Goal: Check status: Check status

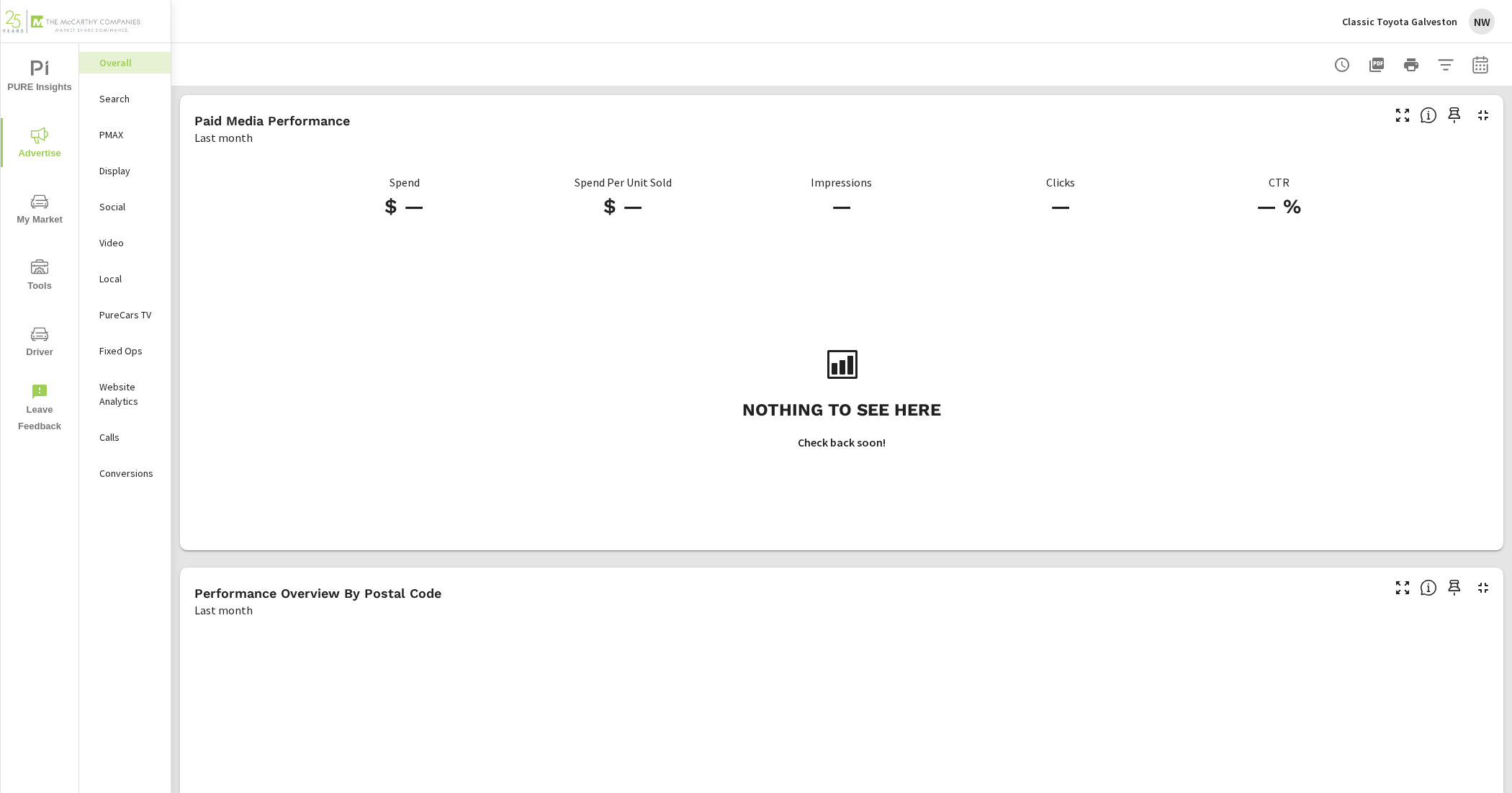
click at [1417, 11] on div "Classic Toyota Galveston NW" at bounding box center [1418, 21] width 153 height 26
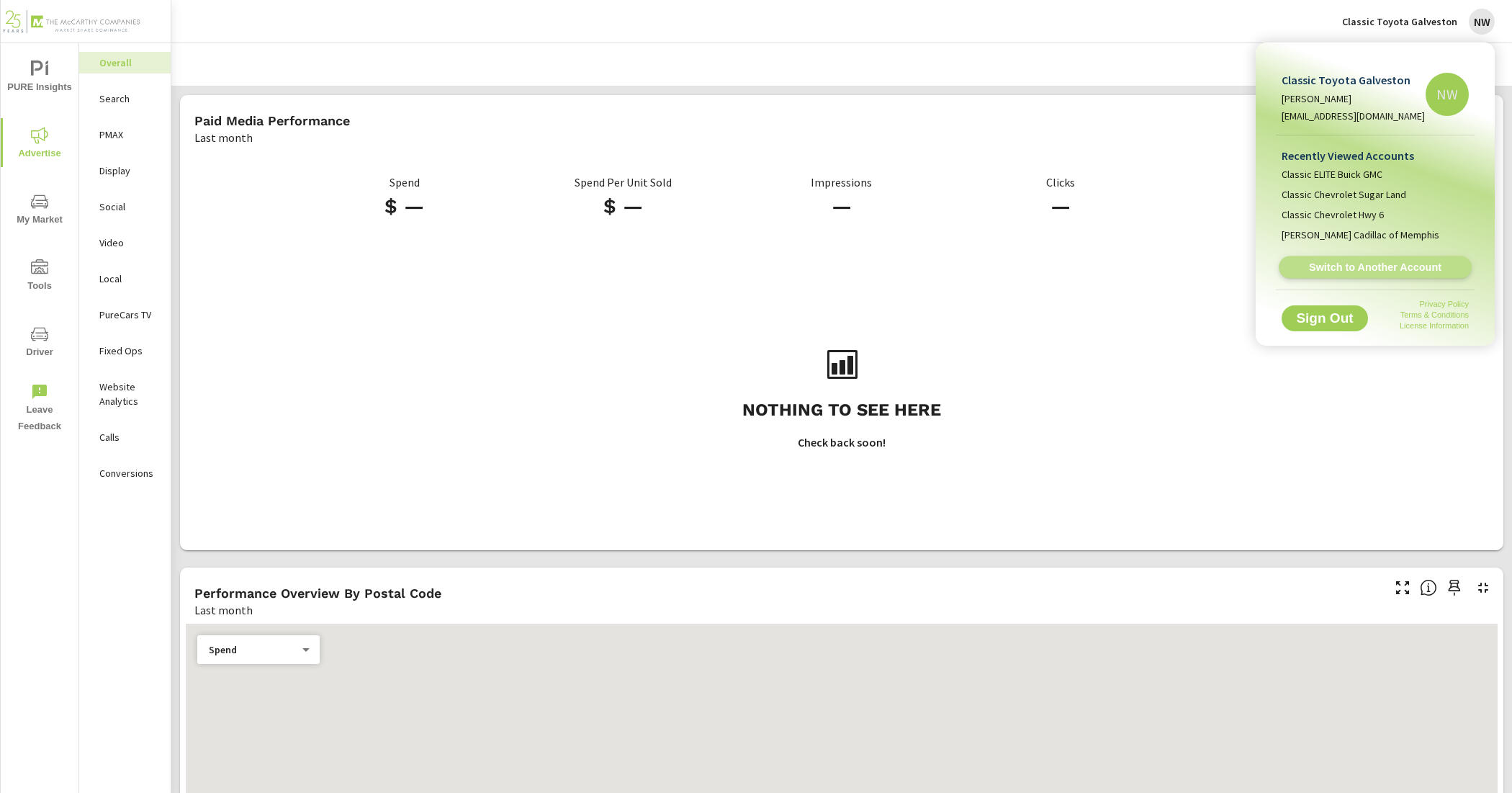
click at [1383, 268] on span "Switch to Another Account" at bounding box center [1375, 268] width 177 height 14
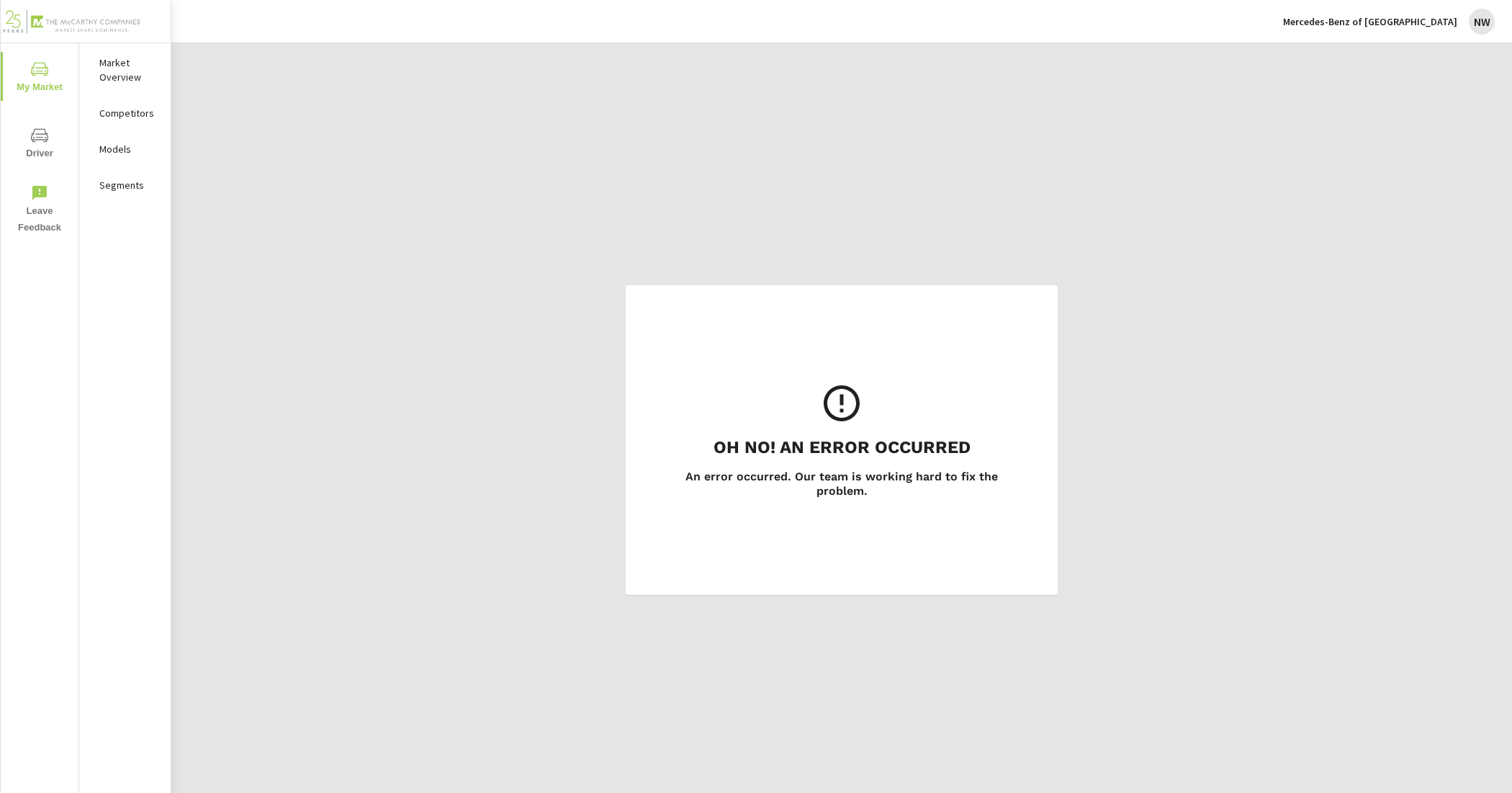
click at [792, 474] on h6 "An error occurred. Our team is working hard to fix the problem." at bounding box center [841, 483] width 354 height 29
click at [1211, 191] on div "Oh No! An Error Occurred An error occurred. Our team is working hard to fix the…" at bounding box center [842, 439] width 1341 height 793
click at [1437, 12] on div "Mercedes-Benz of Huntsville NW" at bounding box center [1389, 21] width 211 height 26
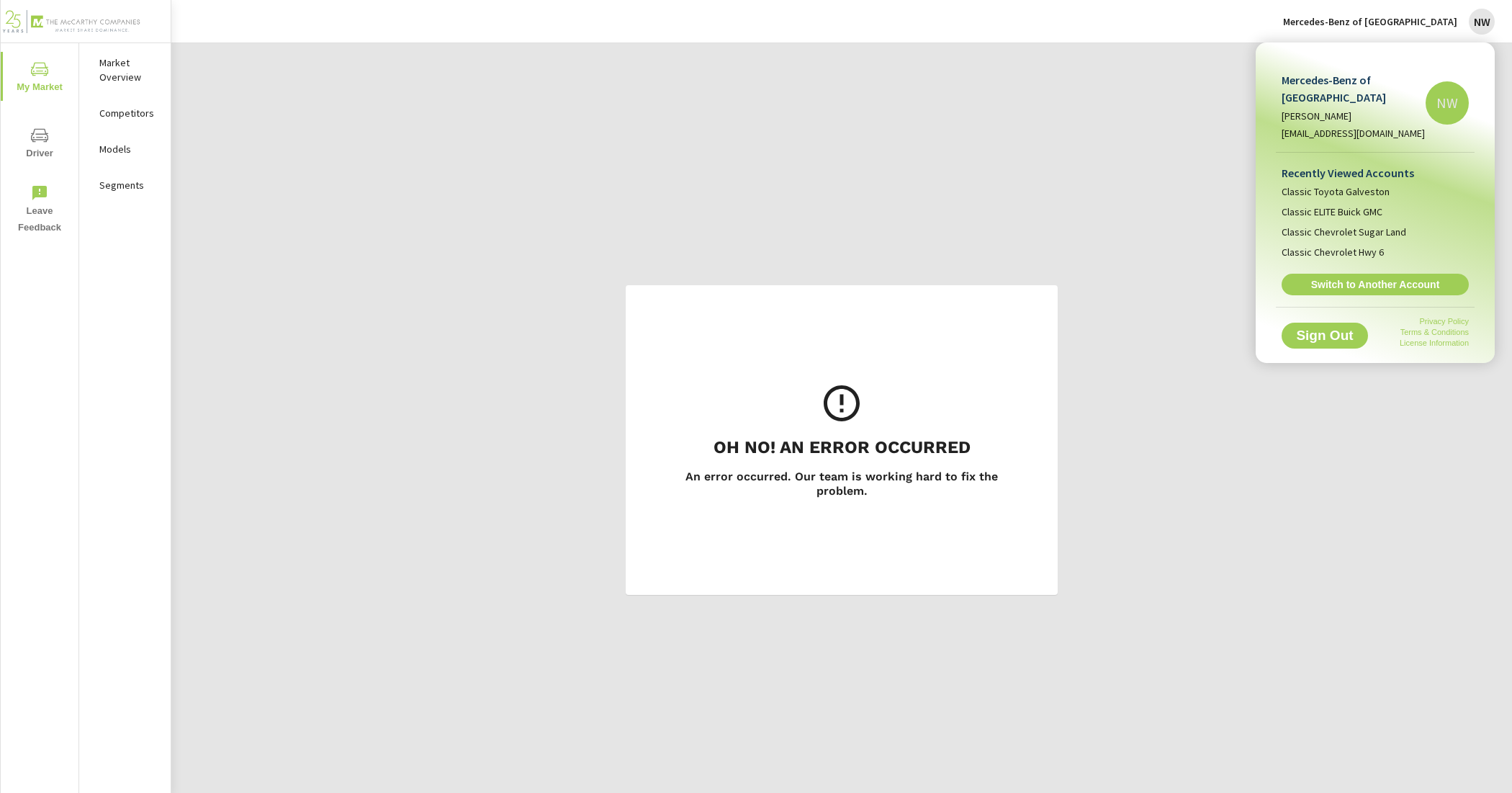
drag, startPoint x: 1403, startPoint y: 262, endPoint x: 1374, endPoint y: 254, distance: 30.1
click at [1403, 278] on span "Switch to Another Account" at bounding box center [1375, 285] width 171 height 13
